Goal: Transaction & Acquisition: Purchase product/service

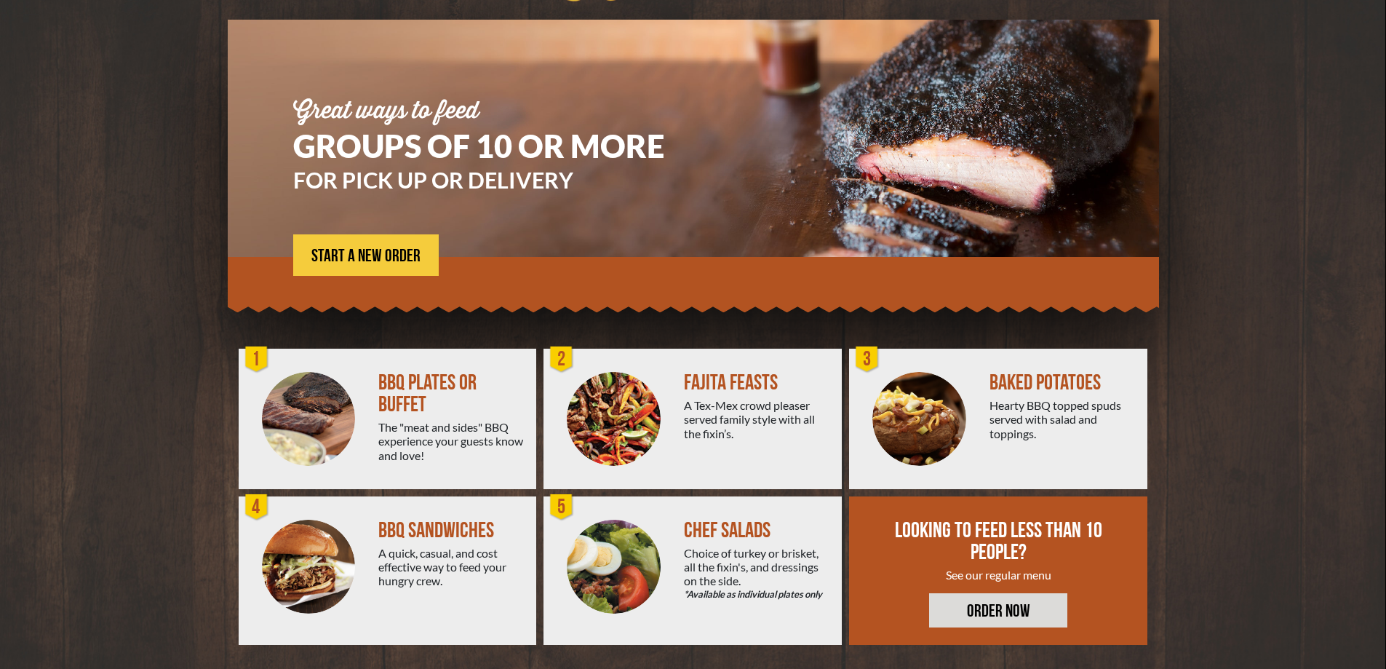
scroll to position [98, 0]
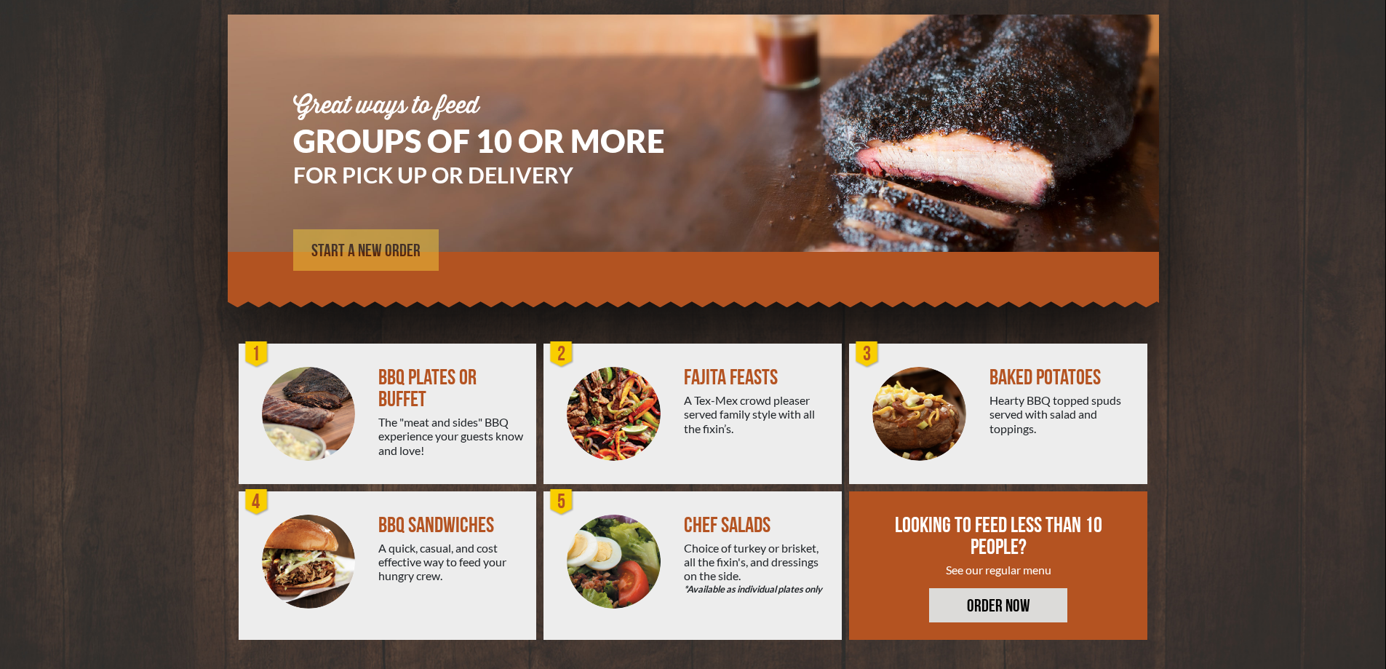
click at [394, 239] on link "START A NEW ORDER" at bounding box center [366, 249] width 146 height 41
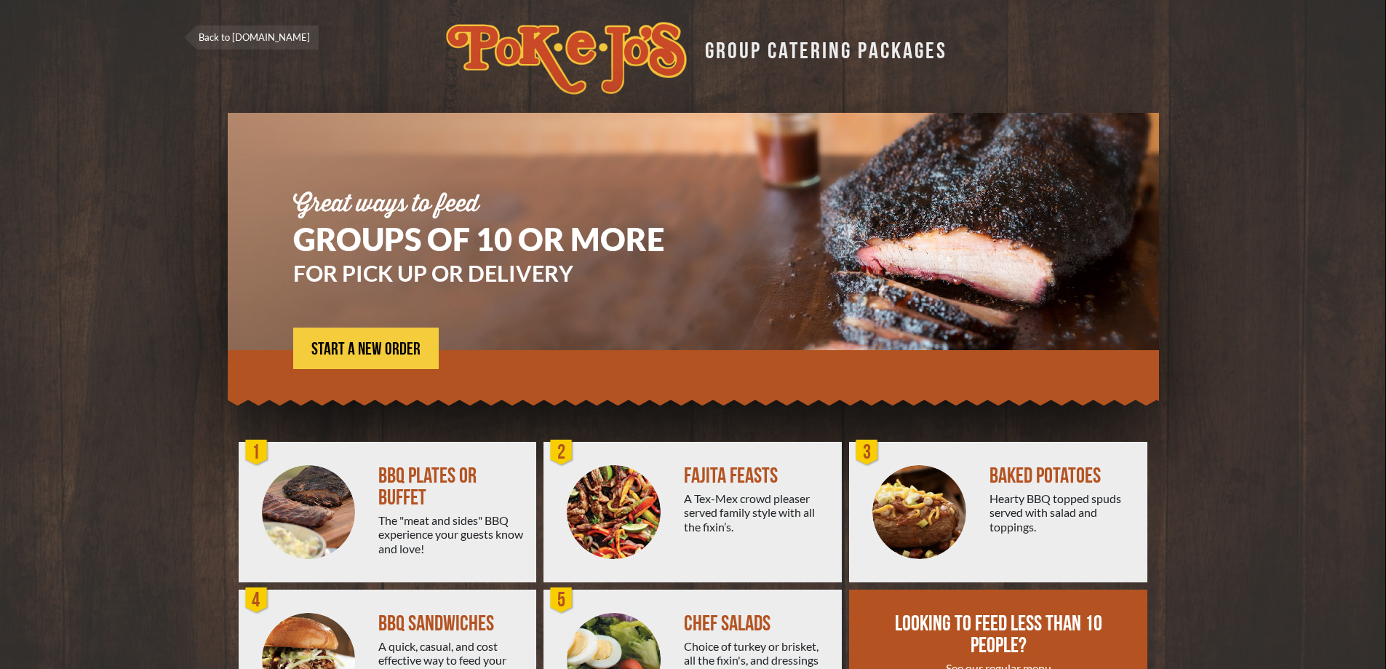
scroll to position [98, 0]
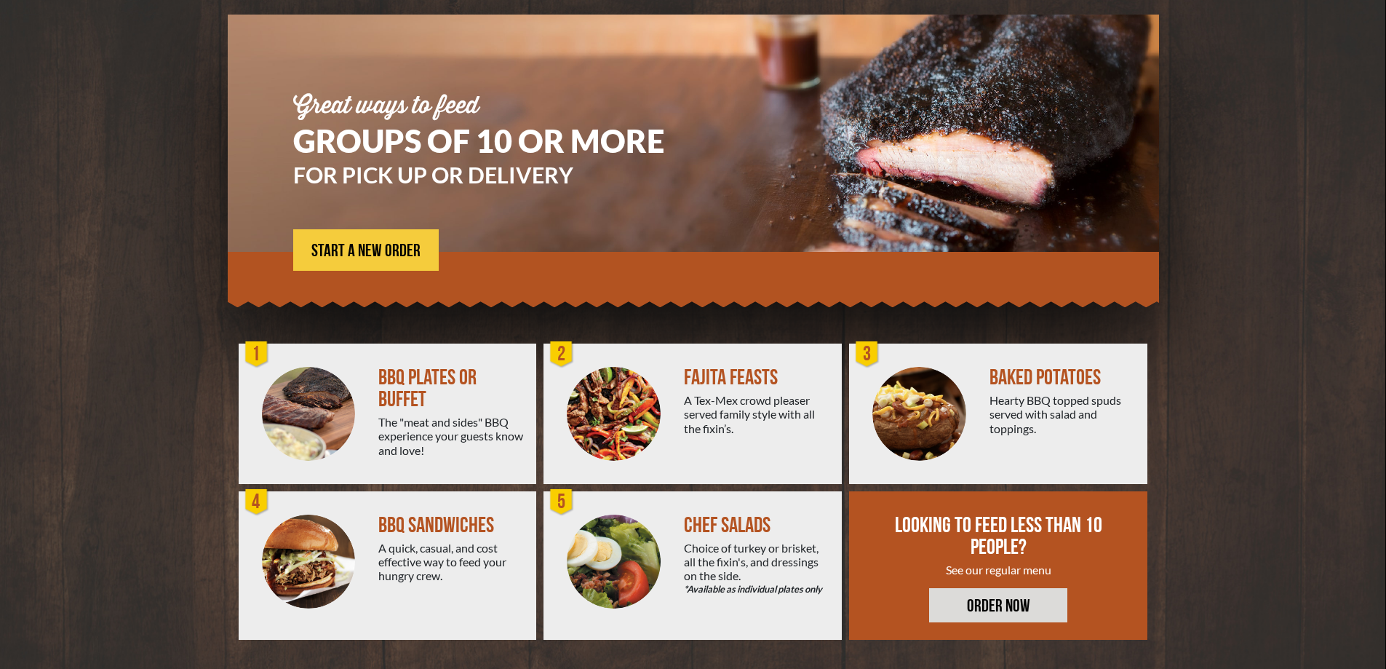
click at [594, 392] on img at bounding box center [614, 414] width 94 height 94
click at [373, 228] on div "Great ways to feed GROUPS OF 10 OR MORE FOR PICK UP OR DELIVERY START A NEW ORD…" at bounding box center [500, 183] width 415 height 177
click at [371, 258] on span "START A NEW ORDER" at bounding box center [365, 250] width 109 height 17
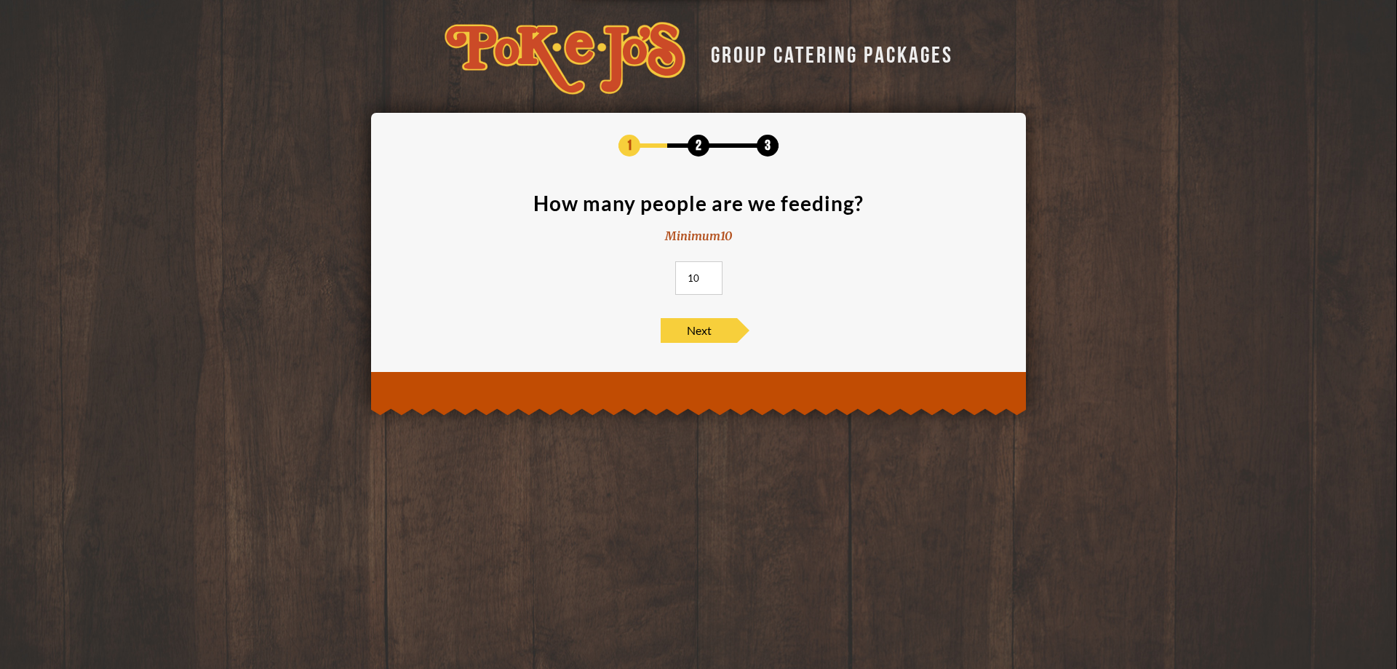
click at [717, 276] on input "10" at bounding box center [698, 277] width 47 height 33
type input "100"
click at [688, 327] on span "Next" at bounding box center [699, 330] width 76 height 25
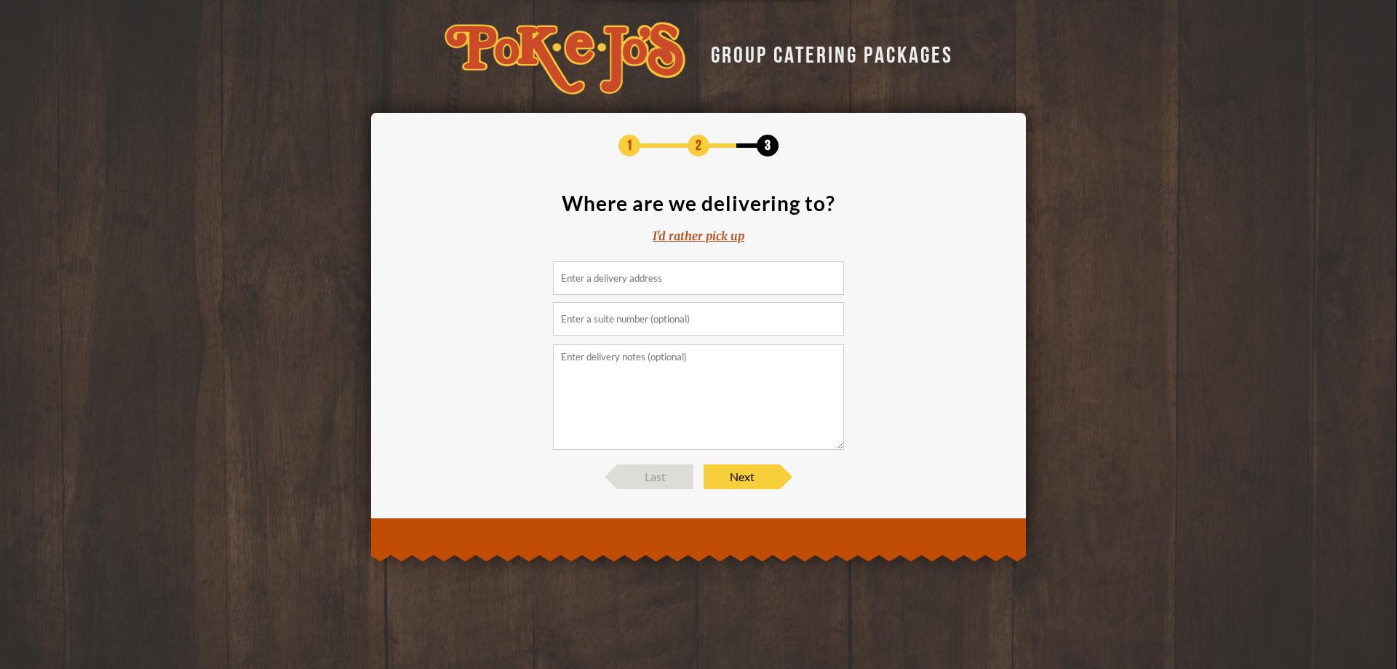
click at [624, 281] on input at bounding box center [698, 277] width 291 height 33
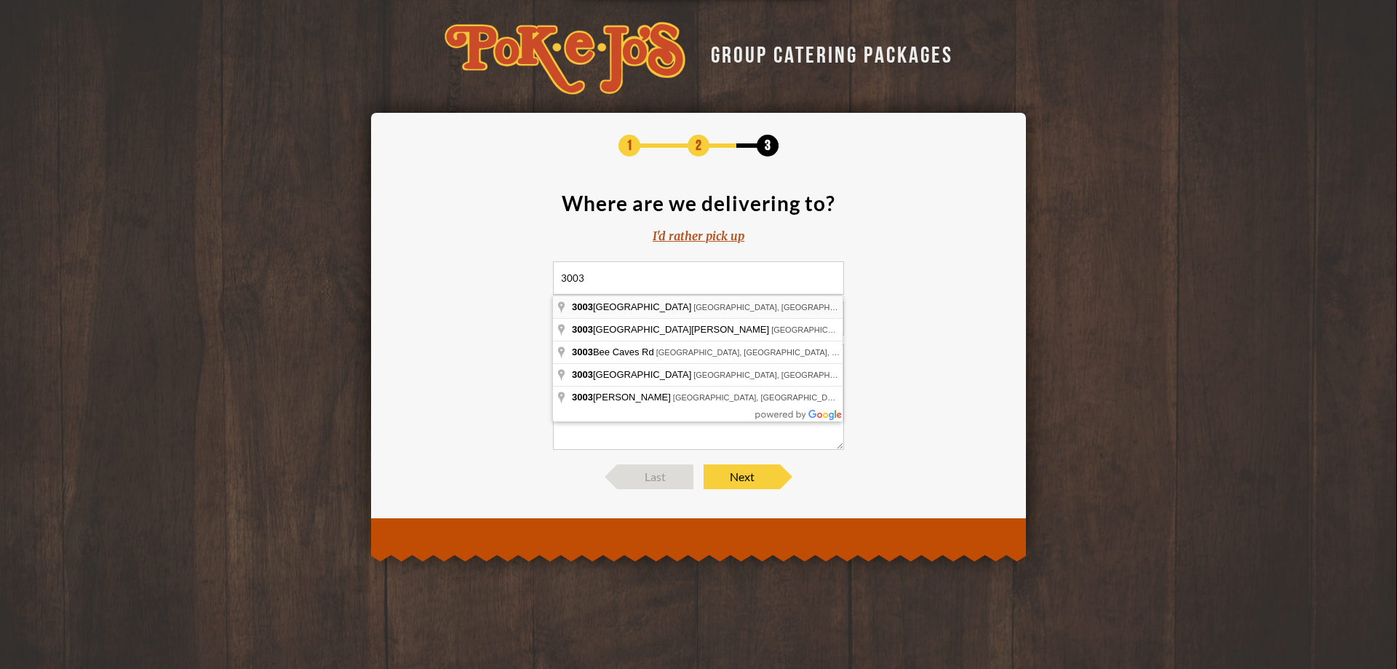
type input "3003 Northland Drive, Austin, TX, USA"
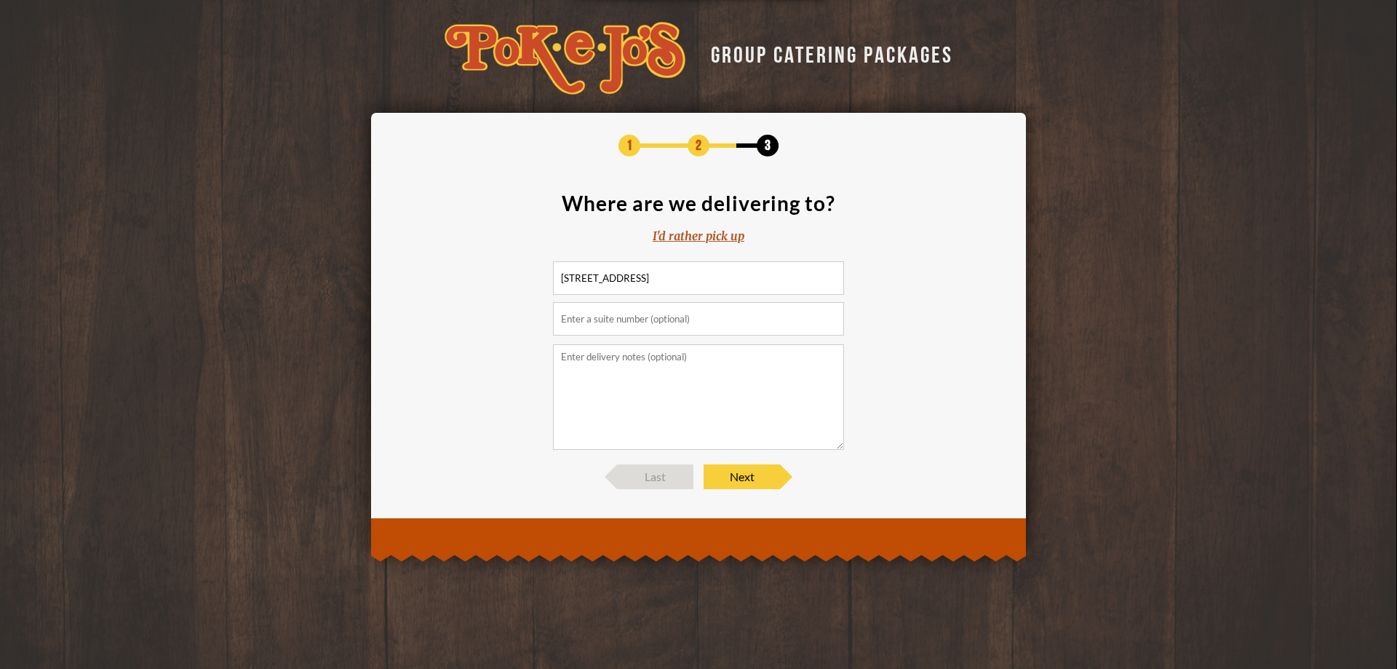
click at [645, 319] on input "text" at bounding box center [698, 318] width 291 height 33
type input "FEB Bldg"
click at [656, 359] on textarea at bounding box center [698, 397] width 291 height 106
click at [744, 472] on span "Next" at bounding box center [742, 476] width 76 height 25
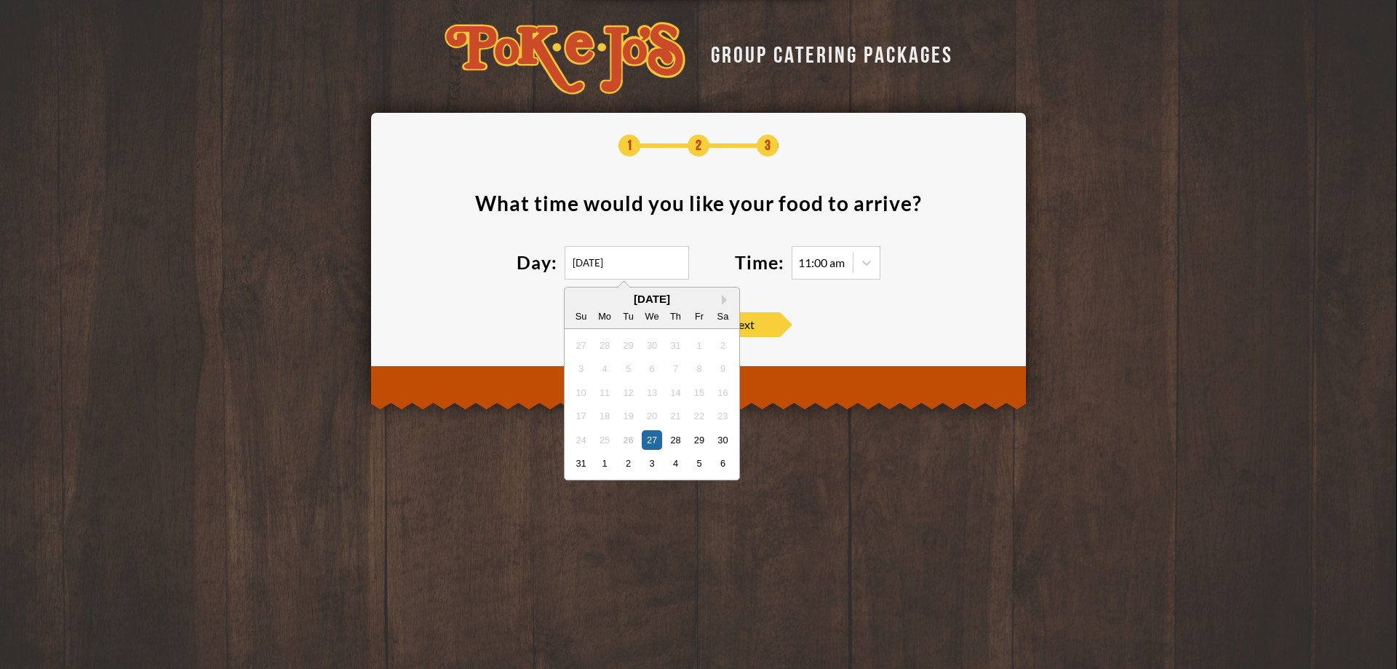
click at [665, 264] on input "08/27/2025" at bounding box center [627, 262] width 124 height 33
click at [721, 301] on div "August 2025" at bounding box center [652, 298] width 175 height 11
click at [728, 301] on button "Next Month" at bounding box center [727, 300] width 10 height 10
click at [668, 415] on div "25" at bounding box center [676, 416] width 20 height 20
type input "09/25/2025"
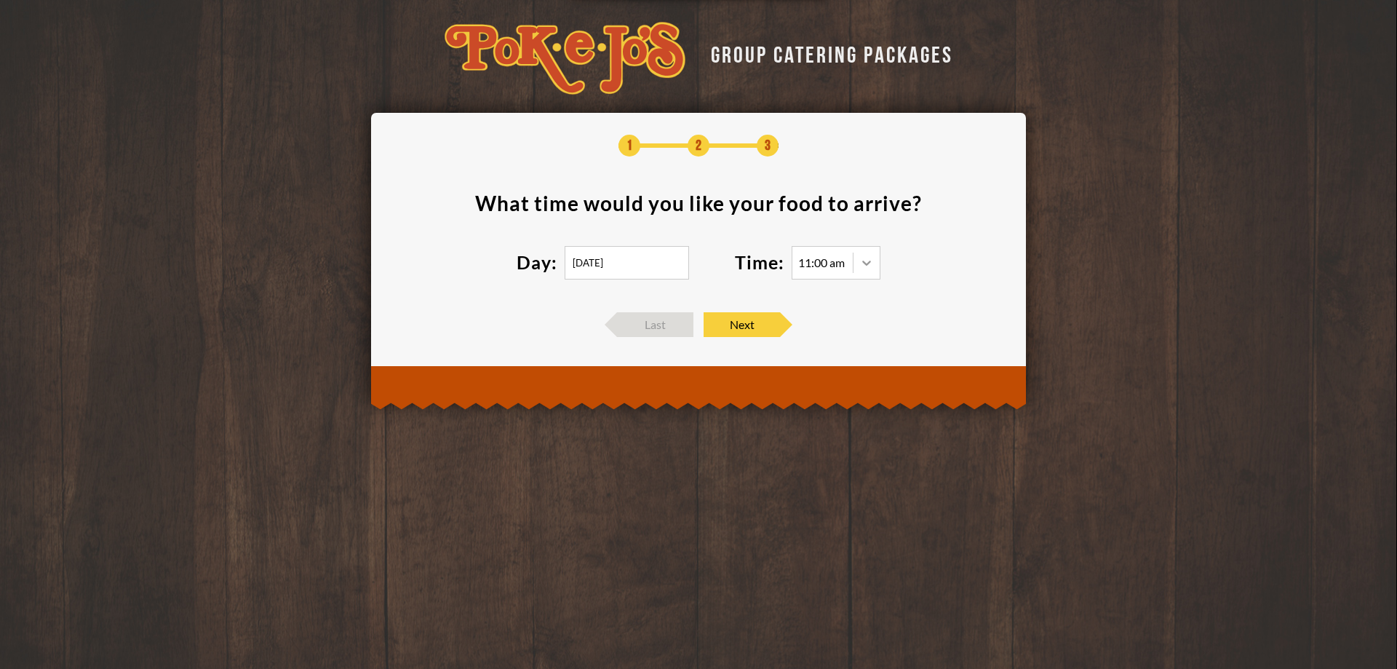
click at [862, 259] on icon at bounding box center [866, 262] width 15 height 15
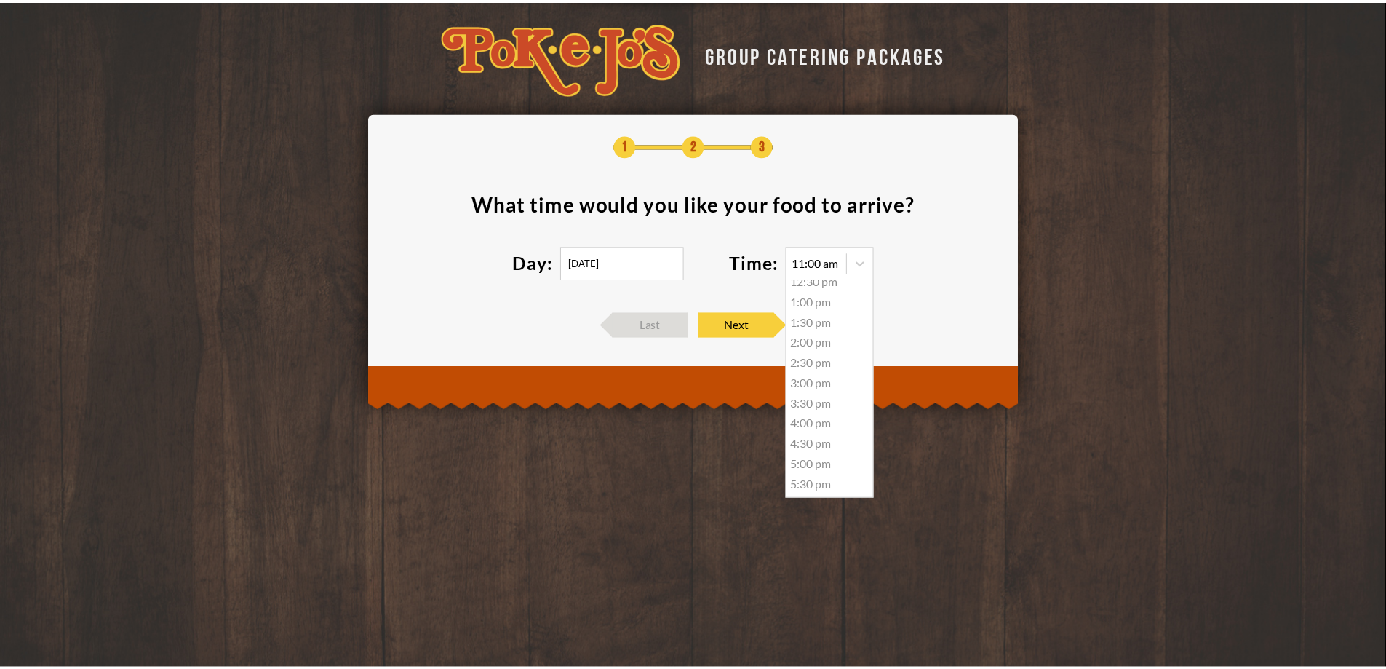
scroll to position [134, 0]
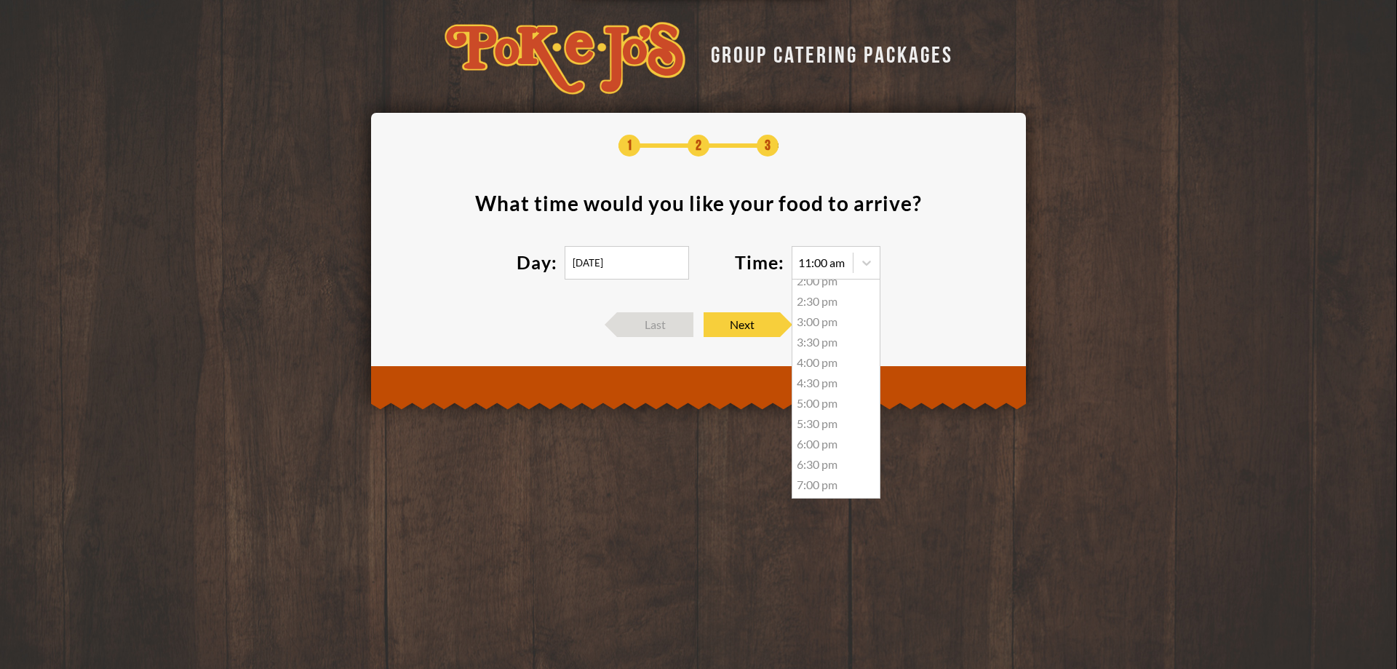
click at [827, 382] on div "4:30 pm" at bounding box center [835, 383] width 87 height 20
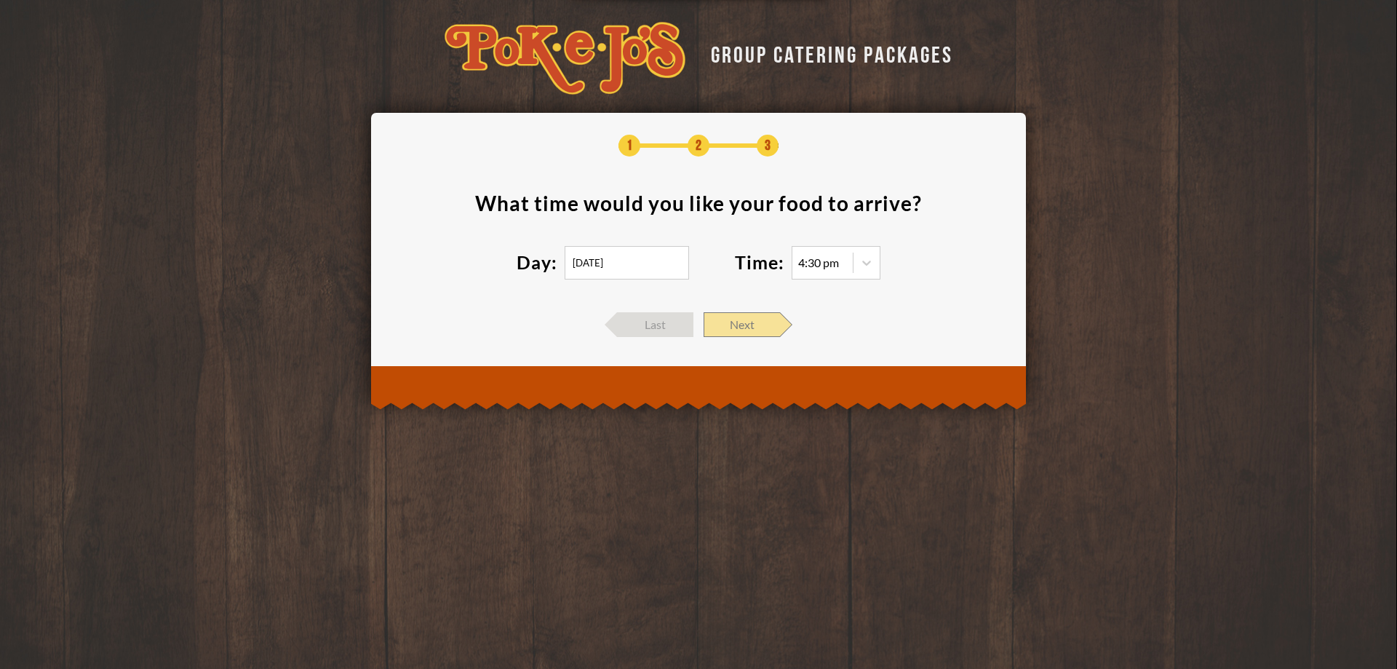
click at [755, 326] on span "Next" at bounding box center [742, 324] width 76 height 25
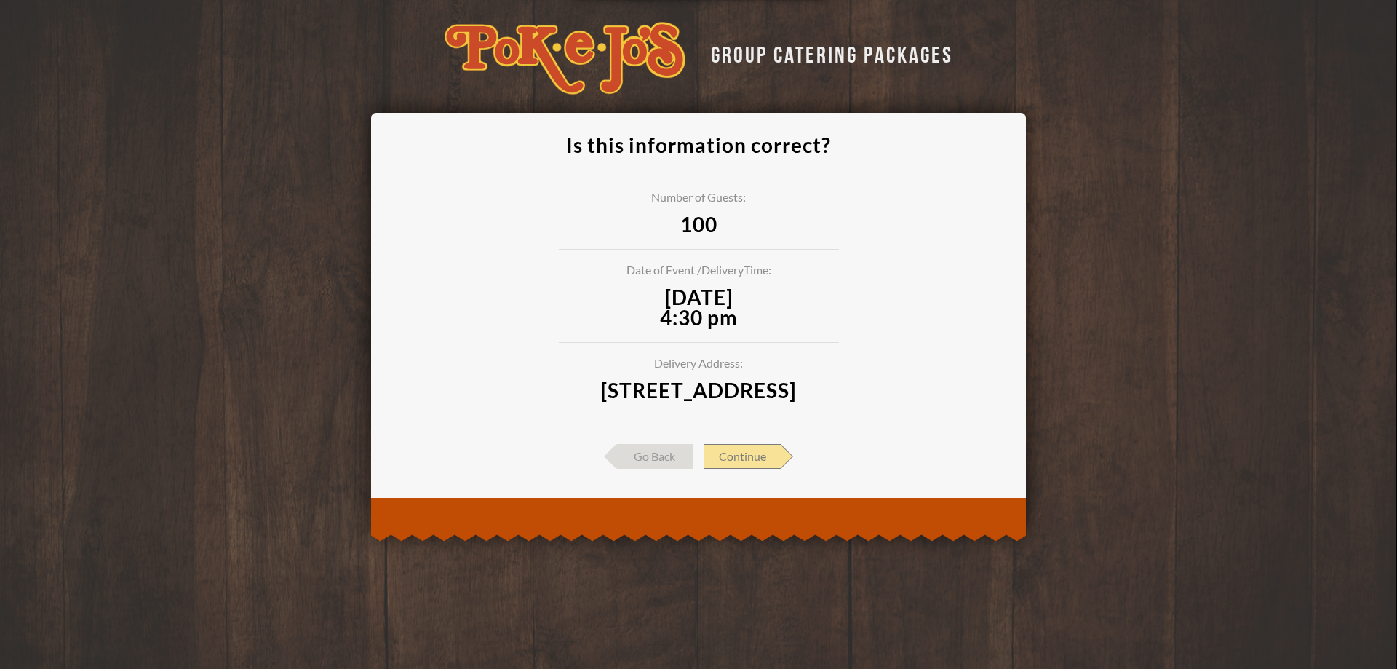
click at [766, 469] on span "Continue" at bounding box center [742, 456] width 77 height 25
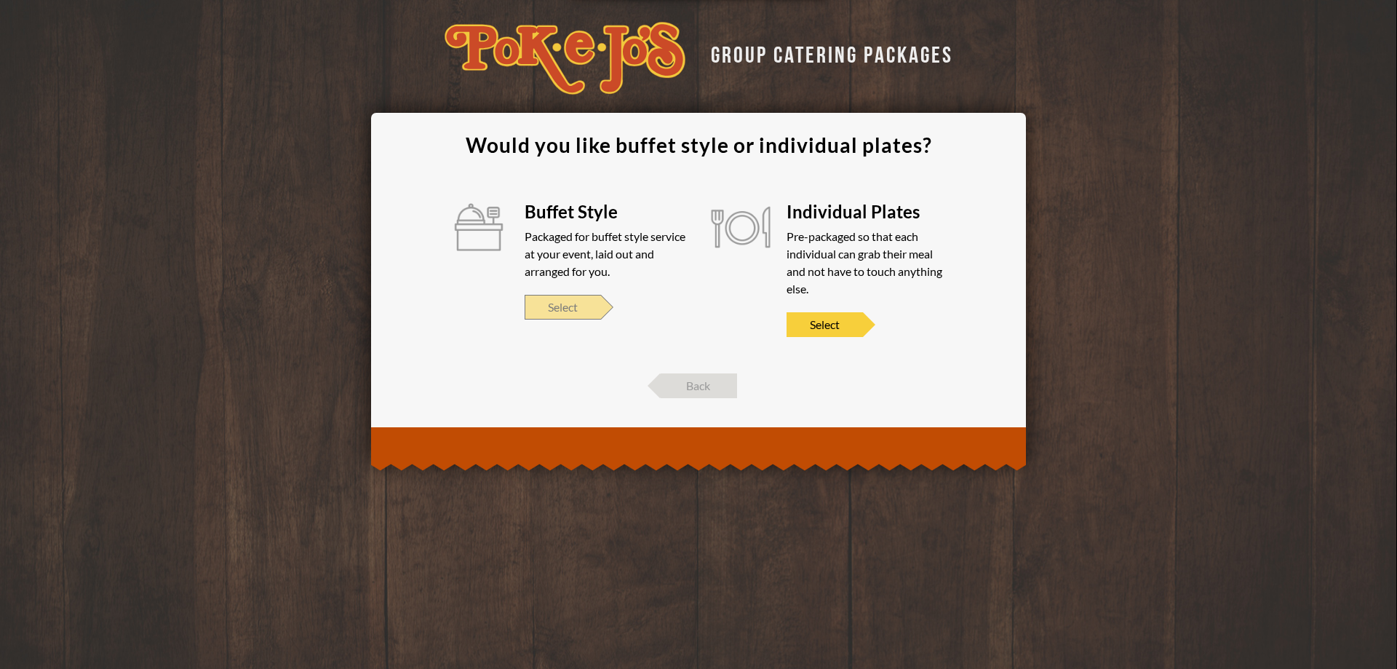
click at [584, 306] on span "Select" at bounding box center [563, 307] width 76 height 25
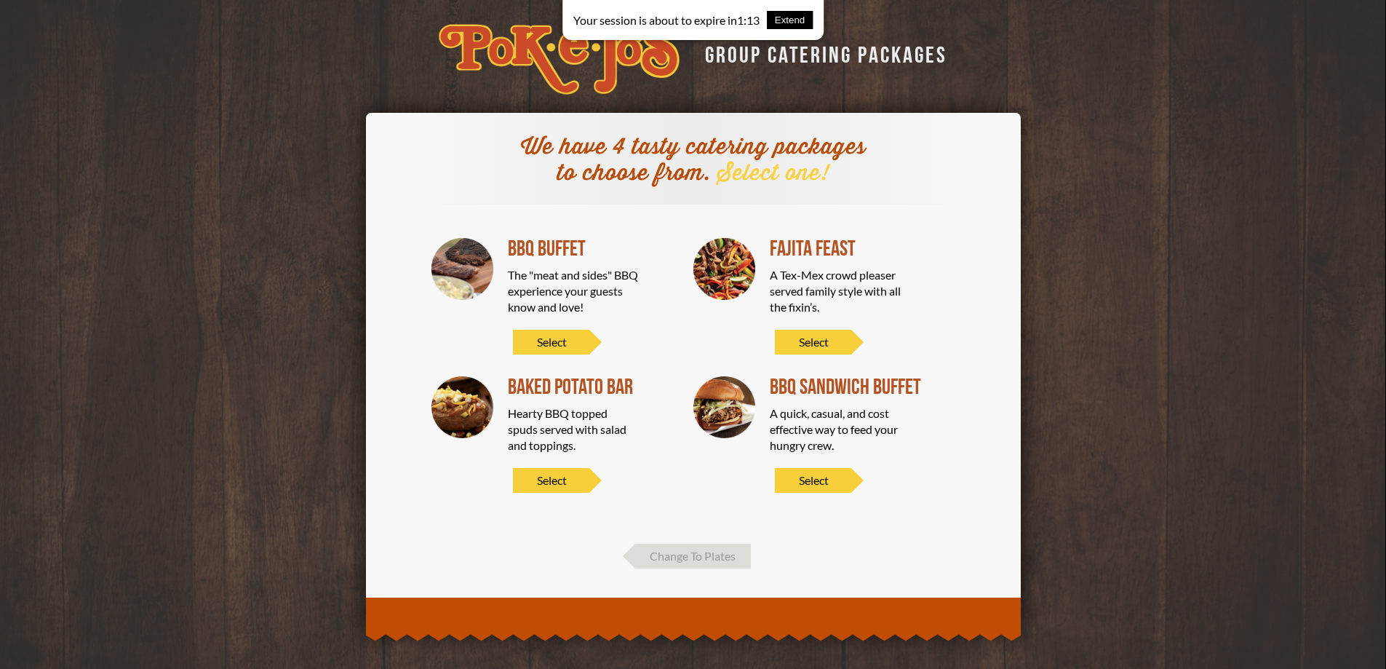
click at [796, 15] on button "Extend" at bounding box center [790, 20] width 47 height 18
